Goal: Transaction & Acquisition: Purchase product/service

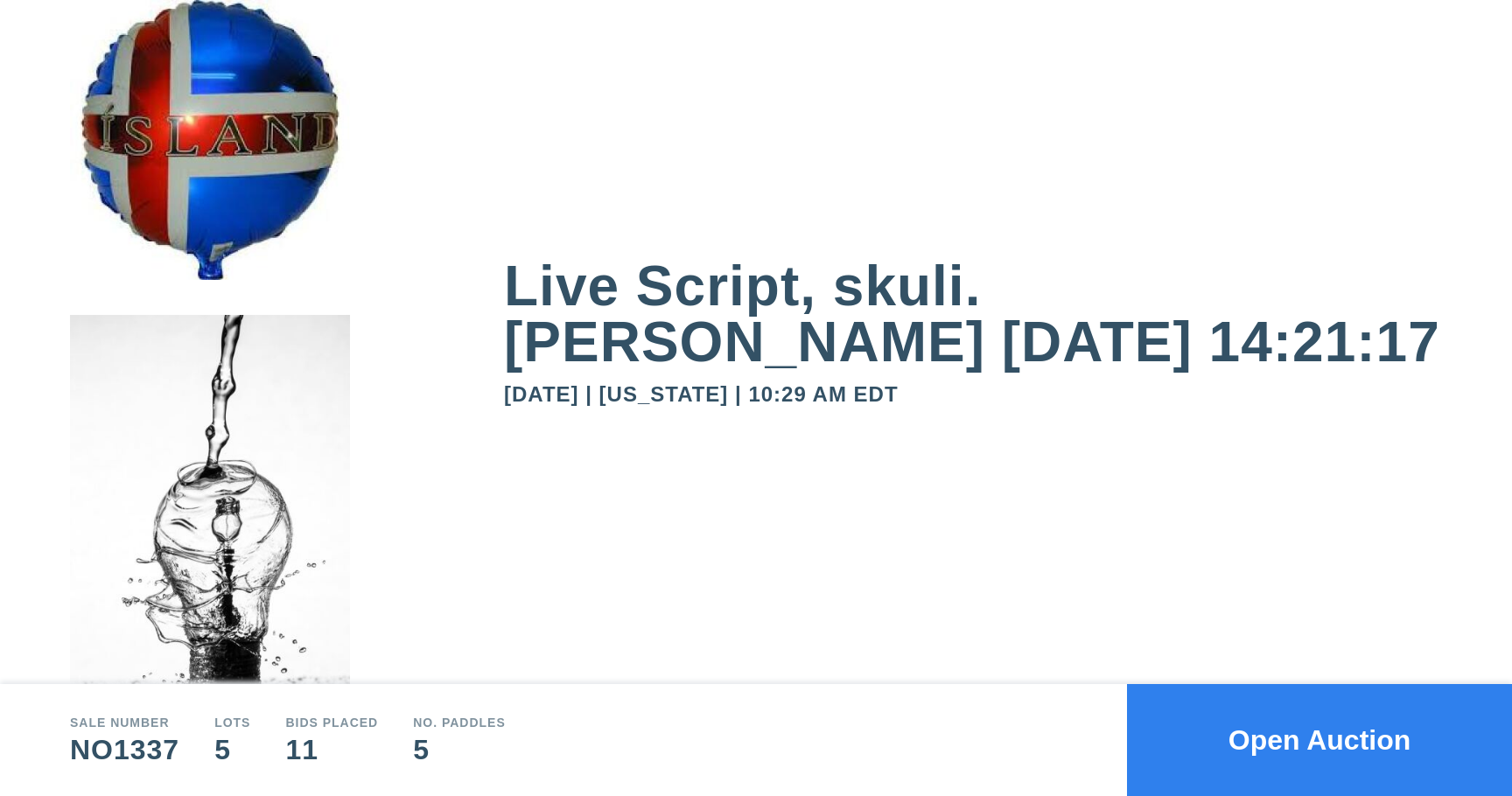
click at [1389, 719] on button "Open Auction" at bounding box center [1318, 740] width 385 height 112
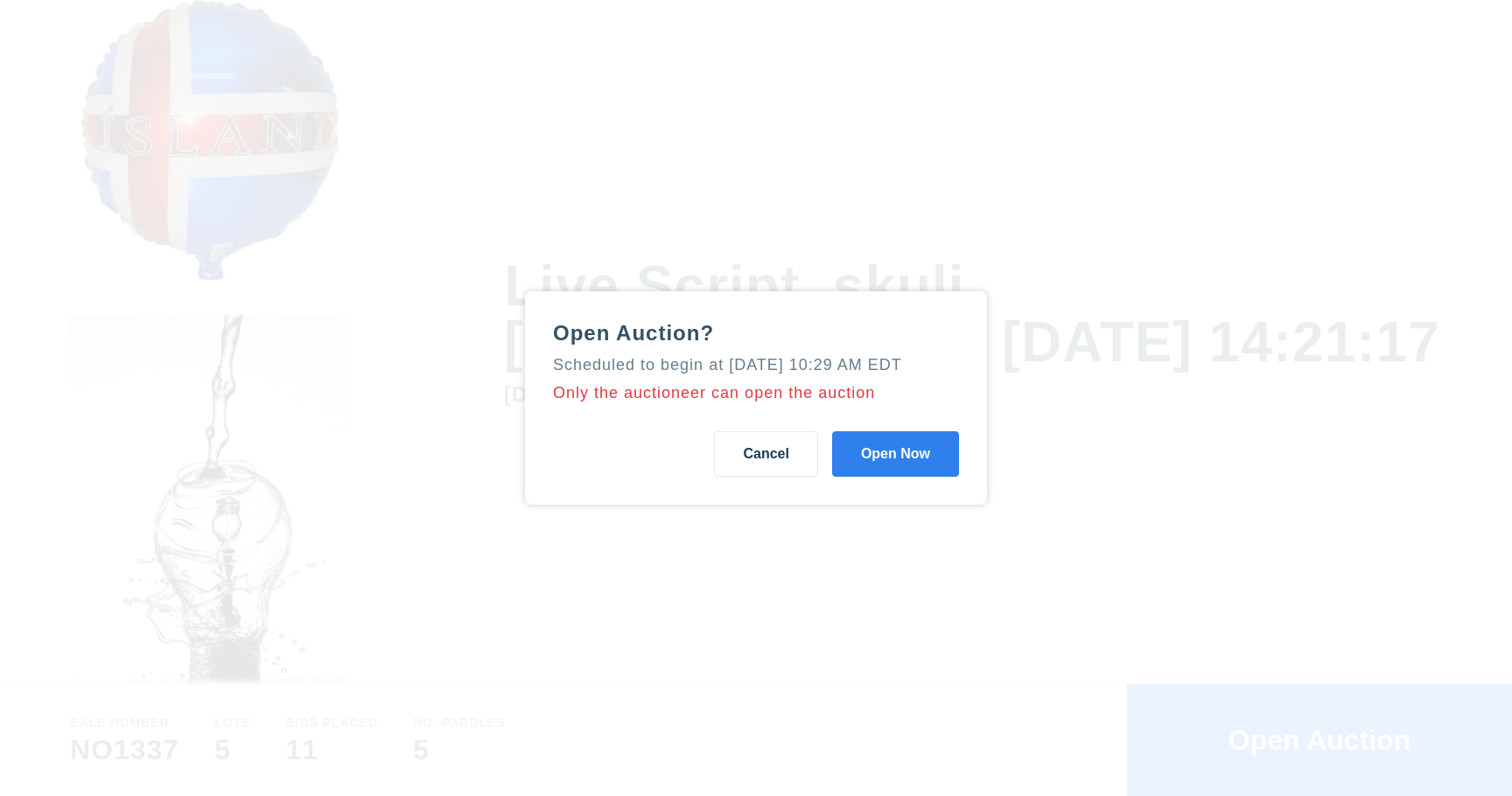
click at [928, 465] on button "Open Now" at bounding box center [895, 454] width 127 height 45
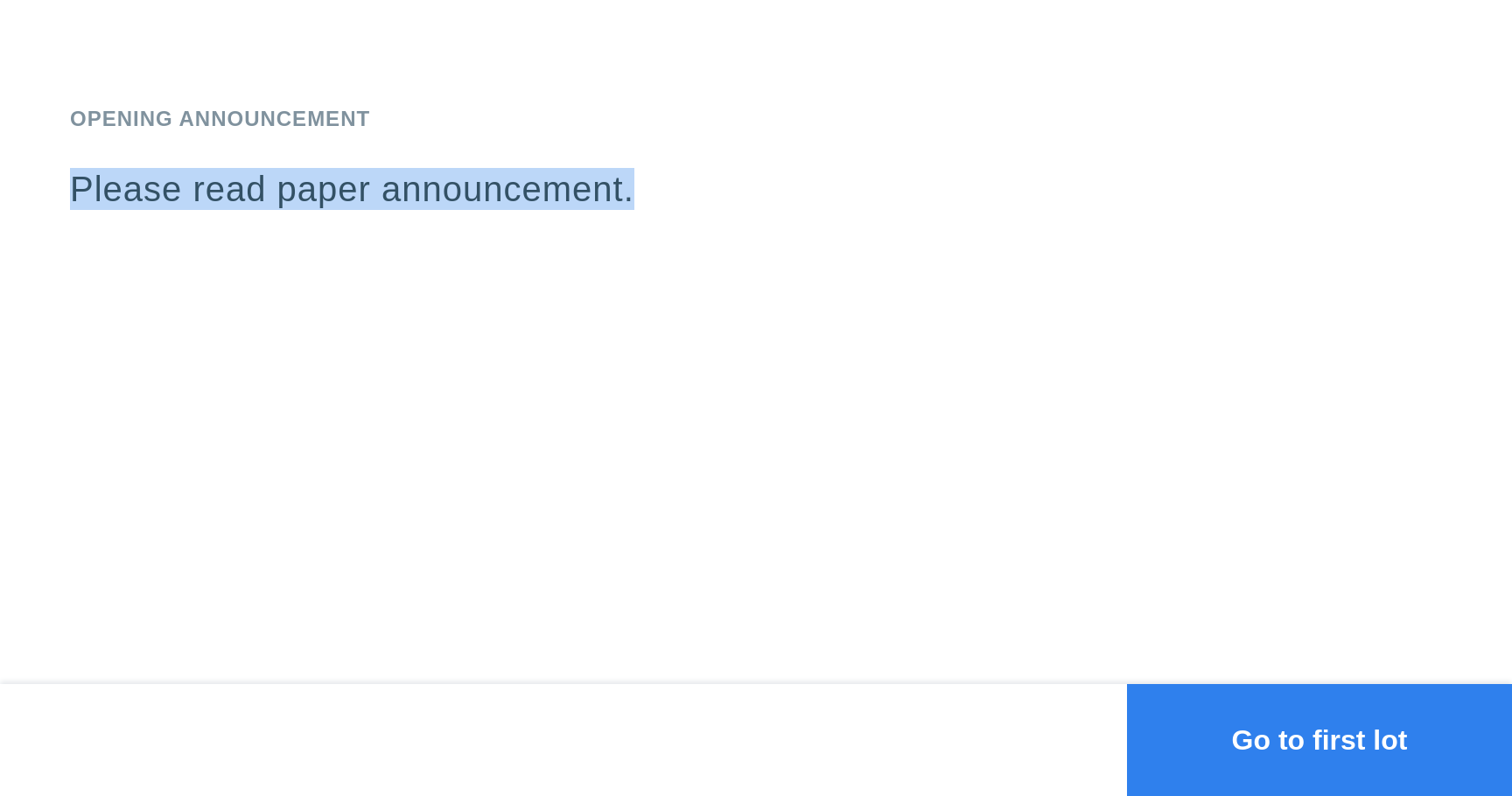
drag, startPoint x: 666, startPoint y: 184, endPoint x: 0, endPoint y: 209, distance: 666.5
click at [0, 209] on div "Opening Announcement Please read paper announcement." at bounding box center [756, 342] width 1512 height 684
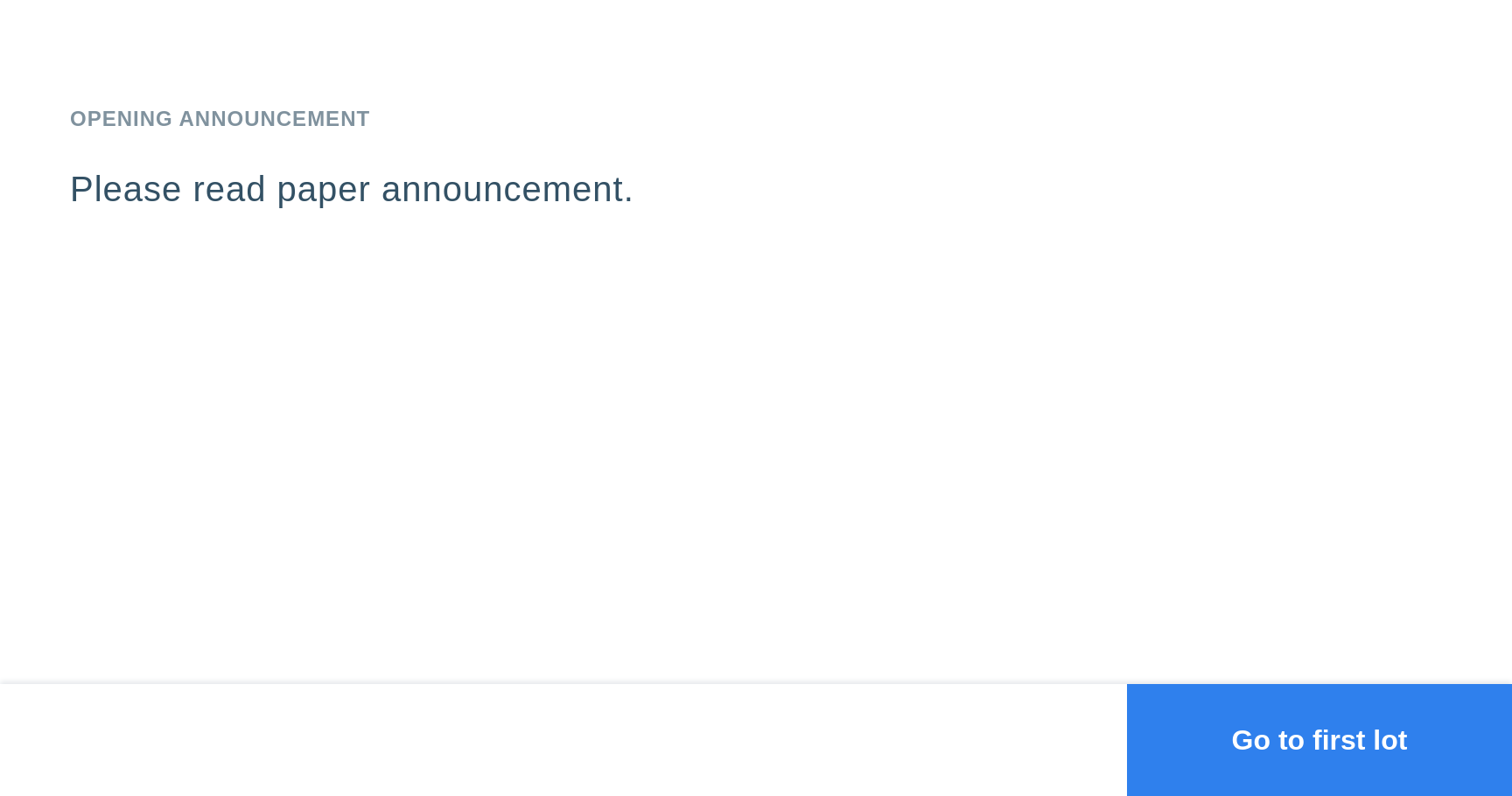
click at [108, 224] on p "Please read paper announcement." at bounding box center [756, 206] width 1372 height 77
click at [1229, 718] on button "Go to first lot" at bounding box center [1318, 740] width 385 height 112
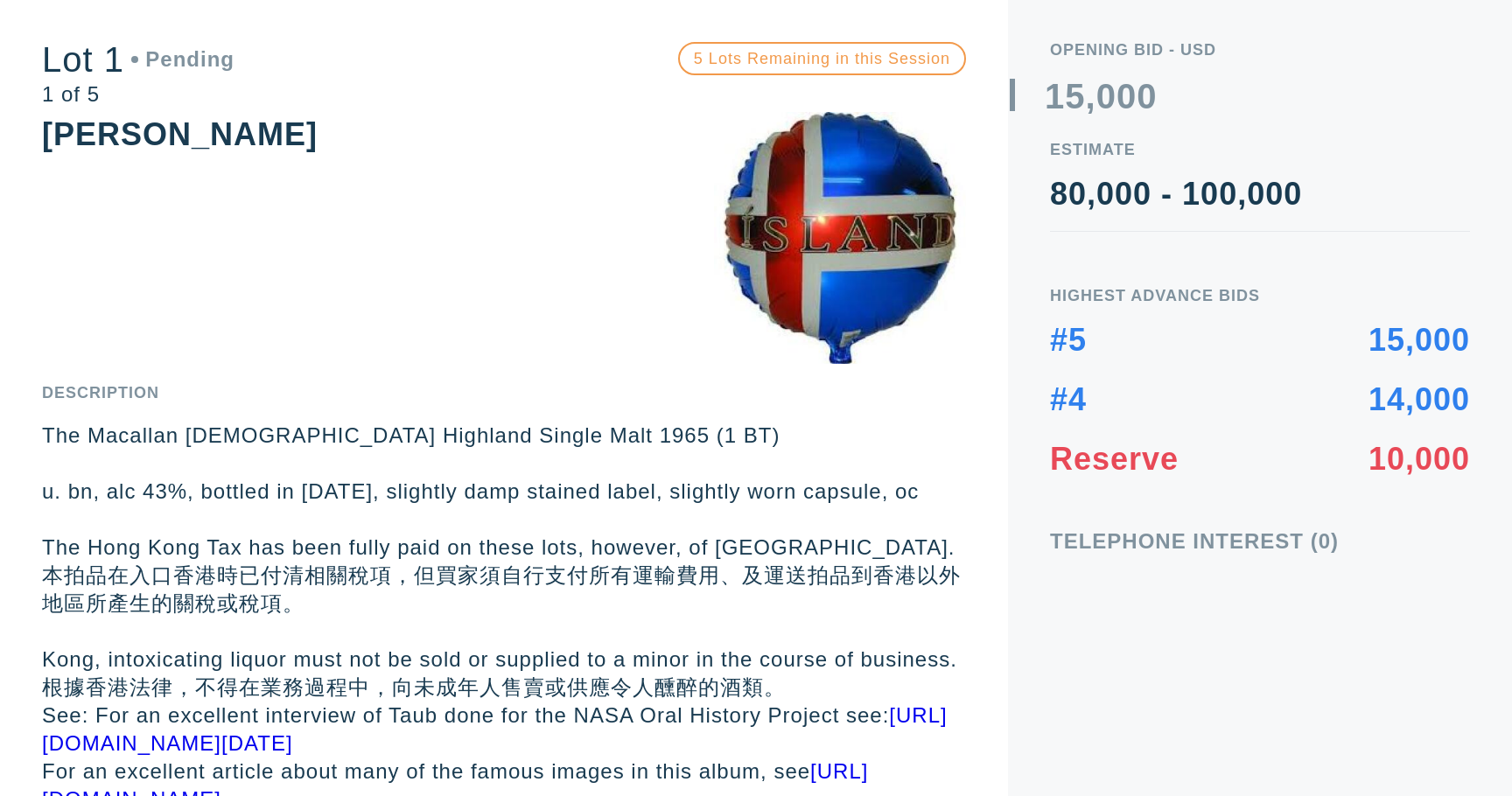
click at [1045, 296] on div "Opening bid - USD 0 1 2 3 4 5 6 7 8 9 0 1 2 3 4 5 6 7 8 9 , 0 1 2 3 4 5 6 7 8 9…" at bounding box center [1260, 398] width 504 height 796
click at [1445, 483] on div "Opening bid - USD 0 1 2 3 4 5 6 7 8 9 0 1 2 3 4 5 6 7 8 9 , 0 1 2 3 4 5 6 7 8 9…" at bounding box center [1260, 398] width 504 height 796
drag, startPoint x: 1355, startPoint y: 548, endPoint x: 1051, endPoint y: 547, distance: 304.0
click at [1054, 548] on div "Telephone Interest (0)" at bounding box center [1260, 542] width 420 height 21
click at [1051, 547] on div "Telephone Interest (0)" at bounding box center [1260, 542] width 420 height 21
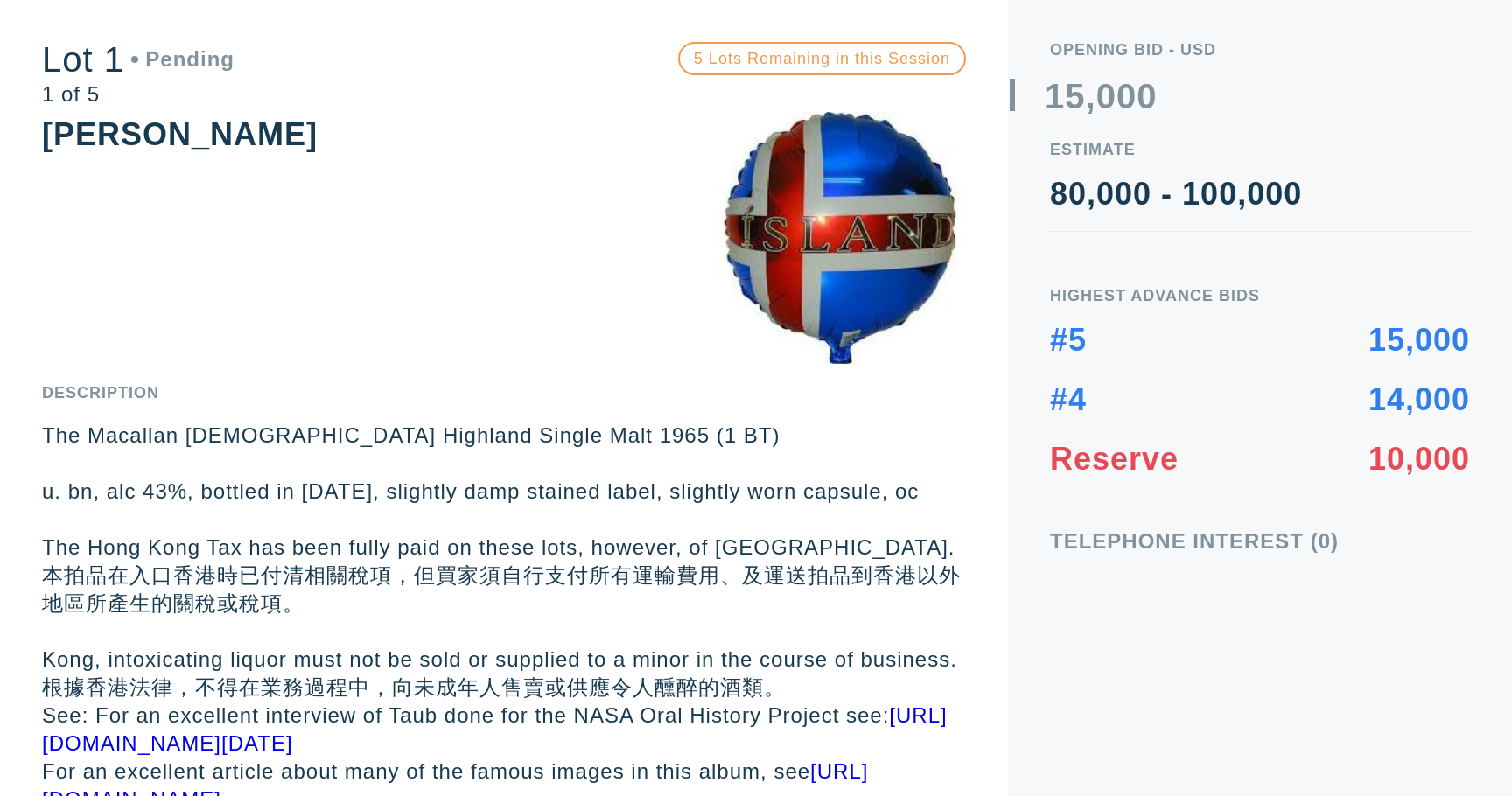
click at [828, 137] on div "[PERSON_NAME]" at bounding box center [504, 135] width 924 height 45
